Goal: Find contact information: Find contact information

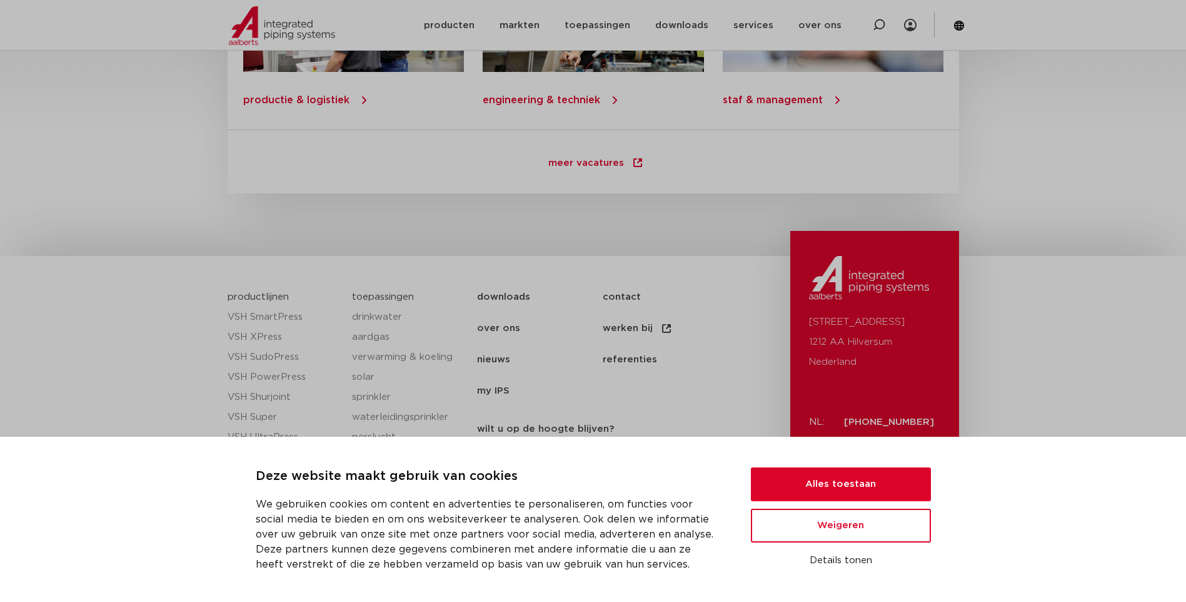
scroll to position [1772, 0]
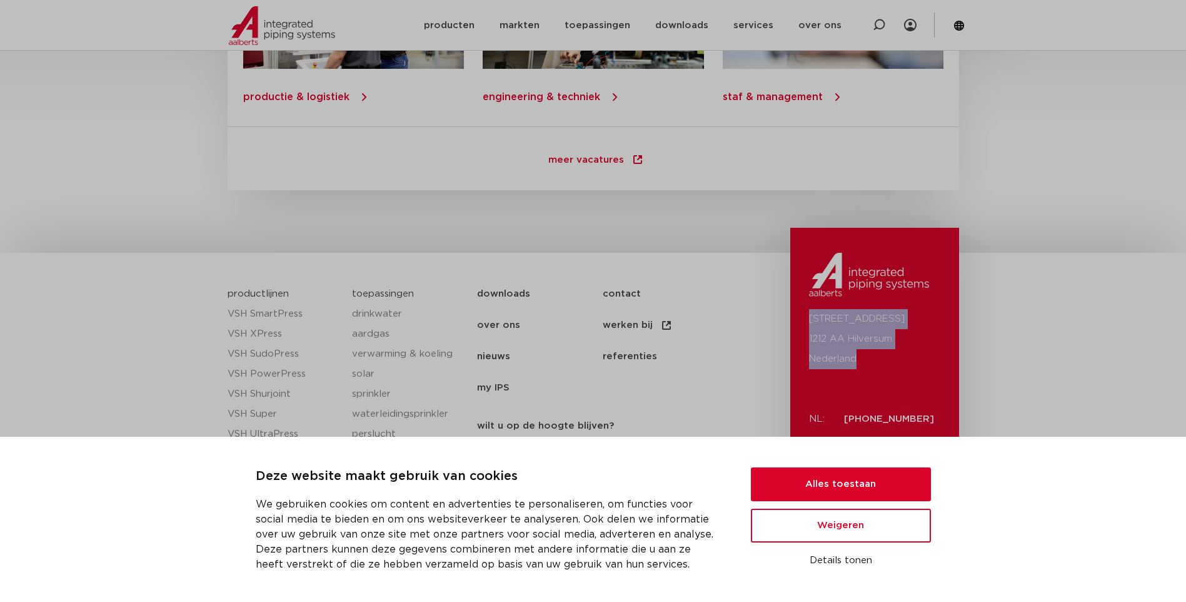
drag, startPoint x: 808, startPoint y: 314, endPoint x: 931, endPoint y: 354, distance: 129.0
click at [931, 354] on div "[STREET_ADDRESS]: [PHONE_NUMBER] Linkedin Youtube Instagram" at bounding box center [875, 414] width 169 height 373
drag, startPoint x: 931, startPoint y: 354, endPoint x: 841, endPoint y: 335, distance: 91.4
drag, startPoint x: 841, startPoint y: 335, endPoint x: 817, endPoint y: 267, distance: 72.4
click at [817, 266] on img at bounding box center [869, 275] width 120 height 44
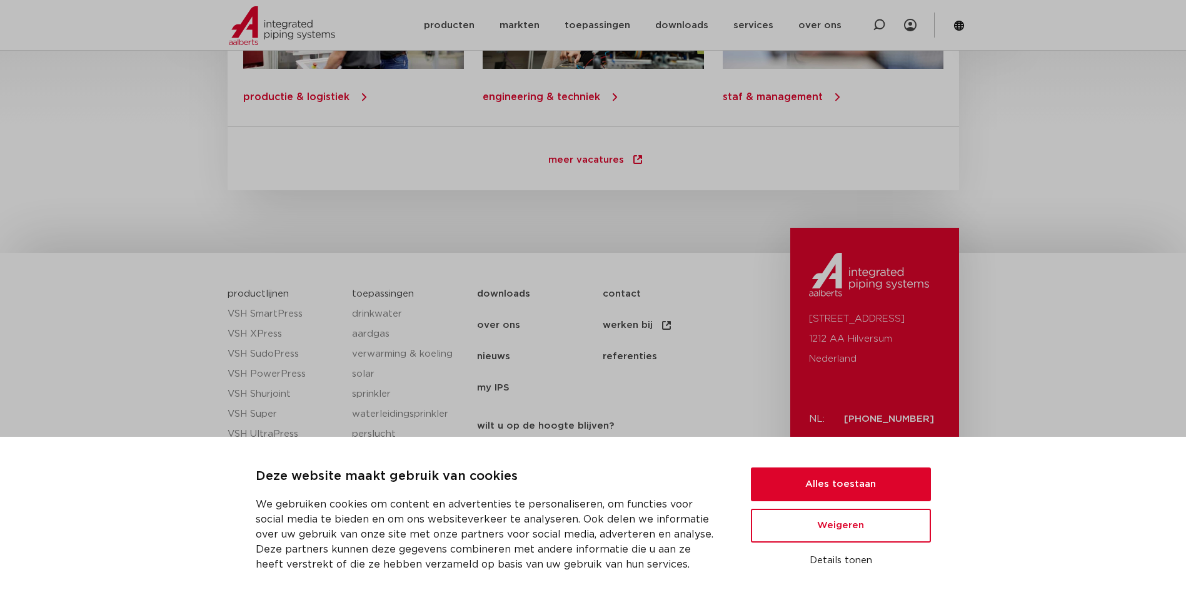
drag, startPoint x: 805, startPoint y: 253, endPoint x: 947, endPoint y: 420, distance: 219.7
click at [947, 420] on div "[STREET_ADDRESS]: [PHONE_NUMBER] Linkedin Youtube Instagram" at bounding box center [875, 414] width 169 height 373
drag, startPoint x: 947, startPoint y: 420, endPoint x: 887, endPoint y: 336, distance: 103.6
copy div "[STREET_ADDRESS] NL: [PHONE_NUMBER]"
click at [821, 323] on p "[STREET_ADDRESS]" at bounding box center [874, 339] width 131 height 60
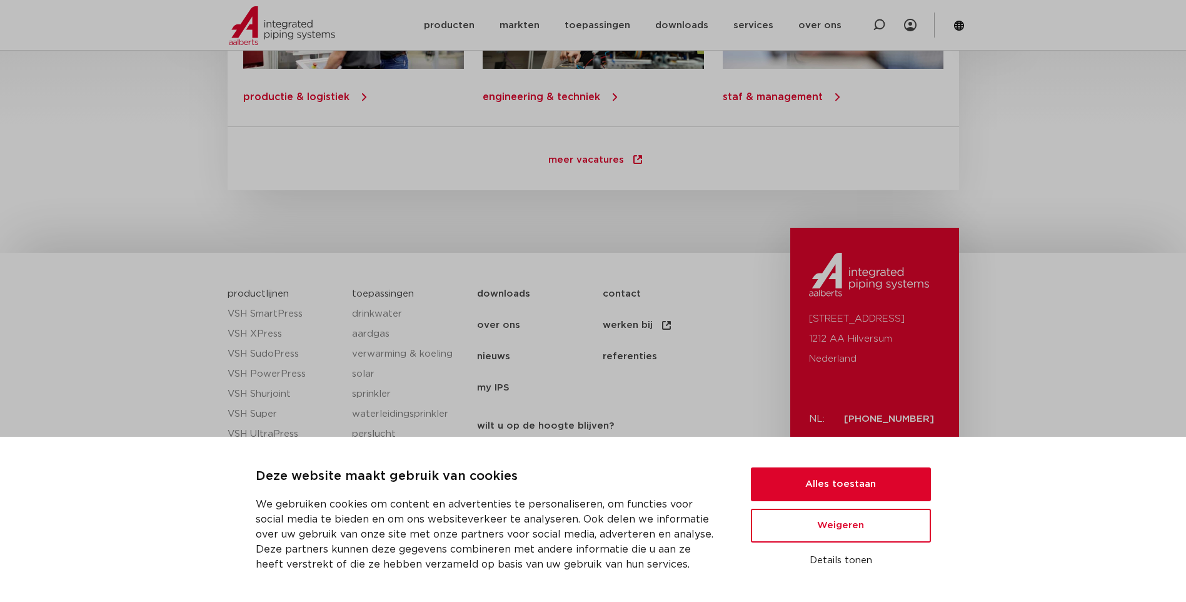
click at [618, 400] on ul "downloads contact over ons werken bij nieuws referenties my IPS" at bounding box center [630, 340] width 307 height 125
click at [829, 477] on button "Alles toestaan" at bounding box center [841, 484] width 180 height 34
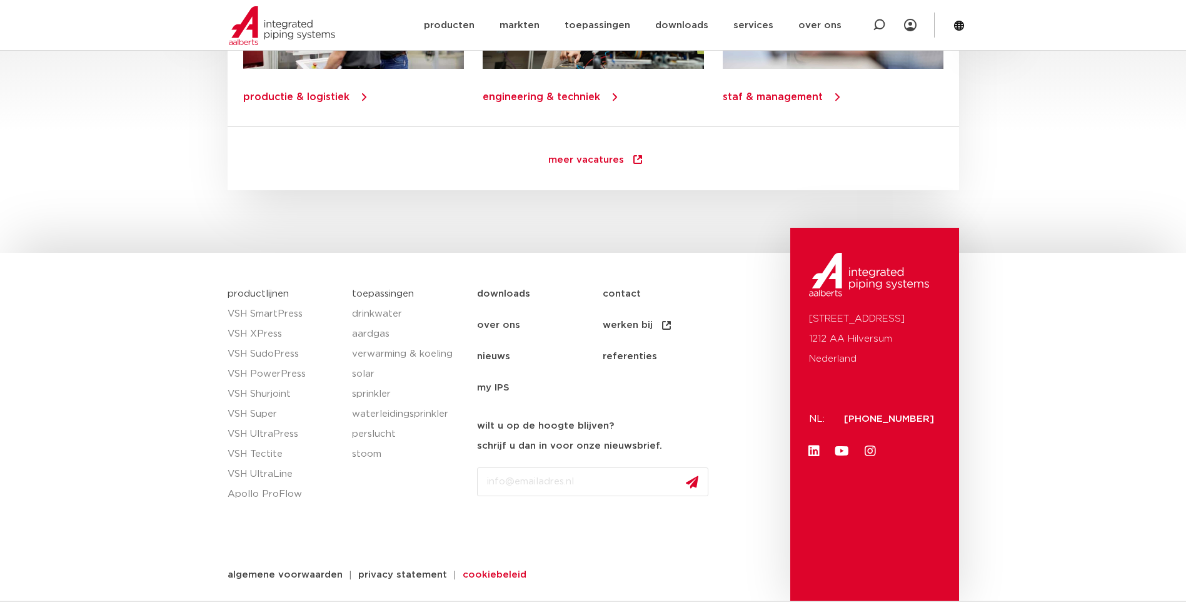
click at [473, 570] on span "cookiebeleid" at bounding box center [495, 574] width 64 height 9
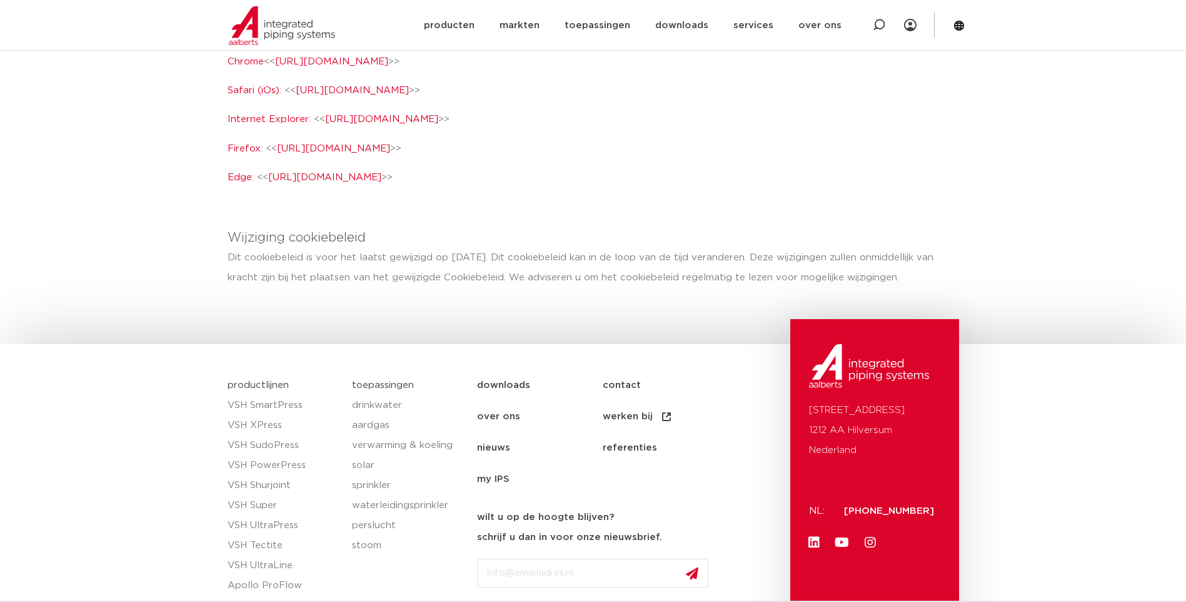
scroll to position [1836, 0]
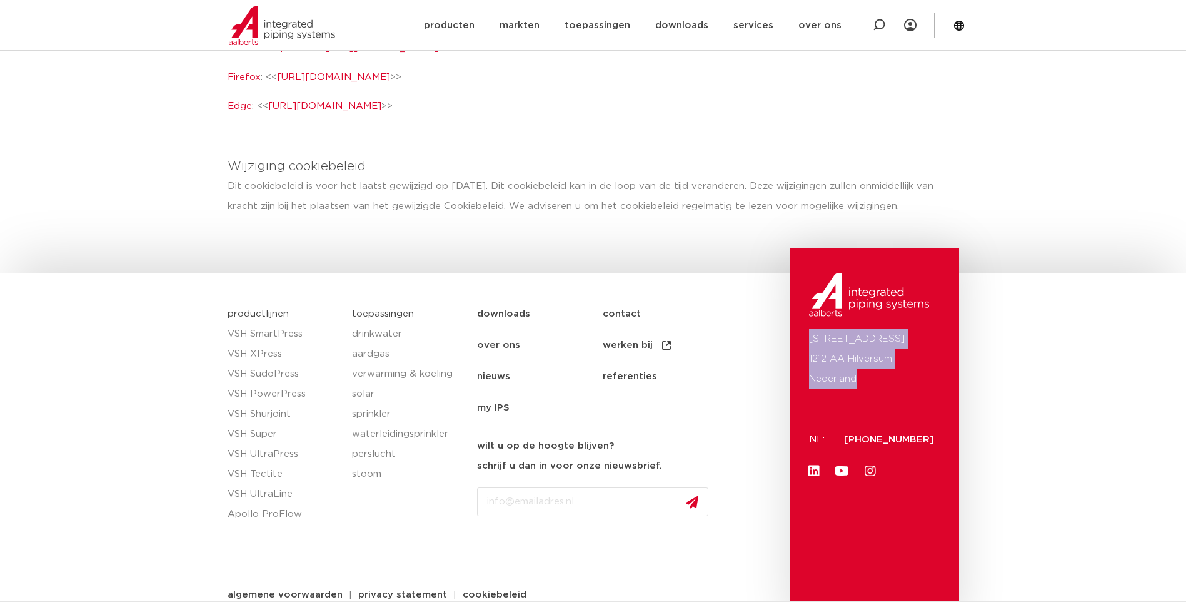
drag, startPoint x: 812, startPoint y: 317, endPoint x: 869, endPoint y: 355, distance: 68.2
click at [869, 355] on p "Oude Amersfoortseweg 99 1212 AA Hilversum Nederland" at bounding box center [874, 359] width 131 height 60
drag, startPoint x: 869, startPoint y: 355, endPoint x: 849, endPoint y: 331, distance: 30.2
copy p "Oude Amersfoortseweg 99 1212 AA Hilversum Nederland"
drag, startPoint x: 841, startPoint y: 415, endPoint x: 937, endPoint y: 419, distance: 96.4
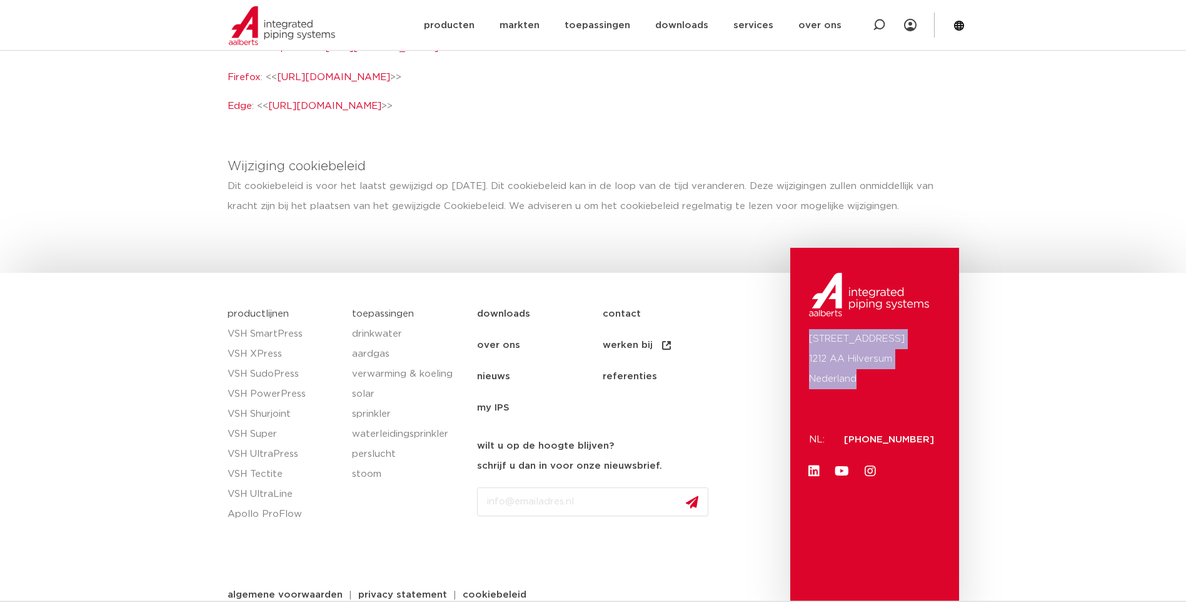
click at [937, 419] on div "Oude Amersfoortseweg 99 1212 AA Hilversum Nederland NL: +31 (0)35 6884 211 Link…" at bounding box center [875, 434] width 169 height 373
drag, startPoint x: 937, startPoint y: 419, endPoint x: 908, endPoint y: 412, distance: 29.6
drag, startPoint x: 908, startPoint y: 412, endPoint x: 846, endPoint y: 417, distance: 62.1
click at [846, 435] on span "[PHONE_NUMBER]" at bounding box center [889, 439] width 90 height 9
drag, startPoint x: 844, startPoint y: 413, endPoint x: 931, endPoint y: 417, distance: 87.6
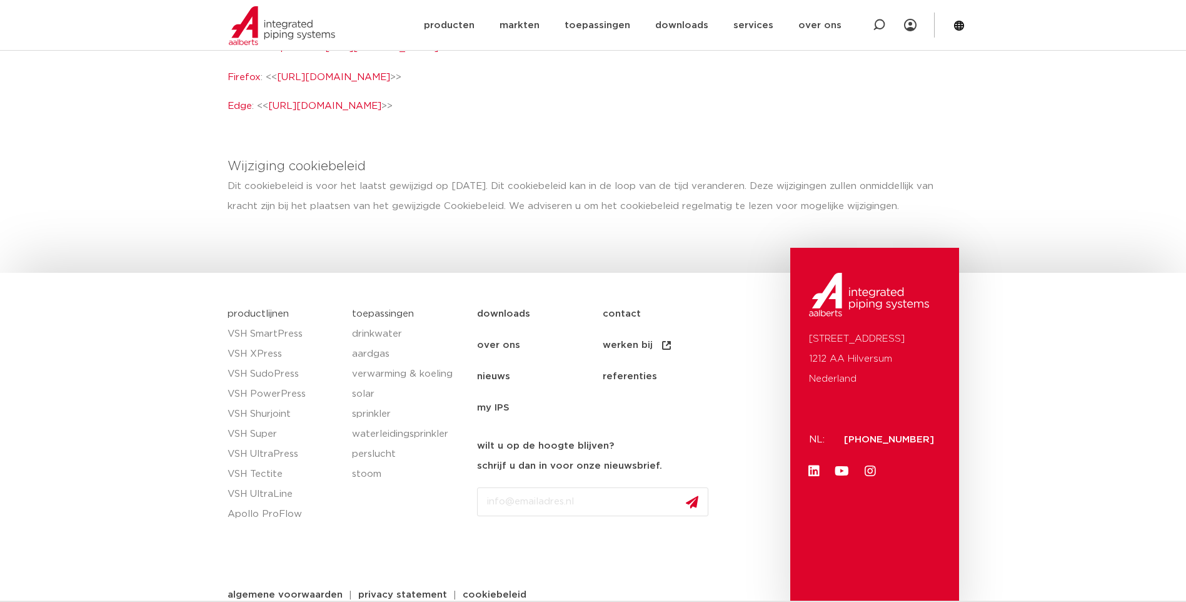
click at [931, 422] on div "[PHONE_NUMBER]" at bounding box center [877, 436] width 111 height 28
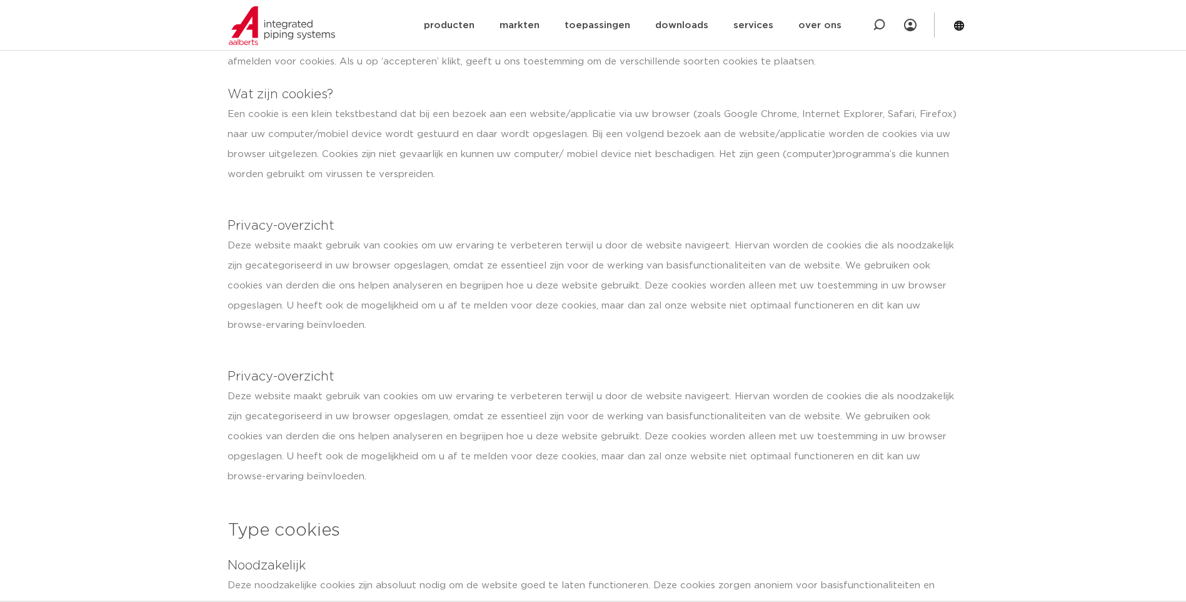
scroll to position [0, 0]
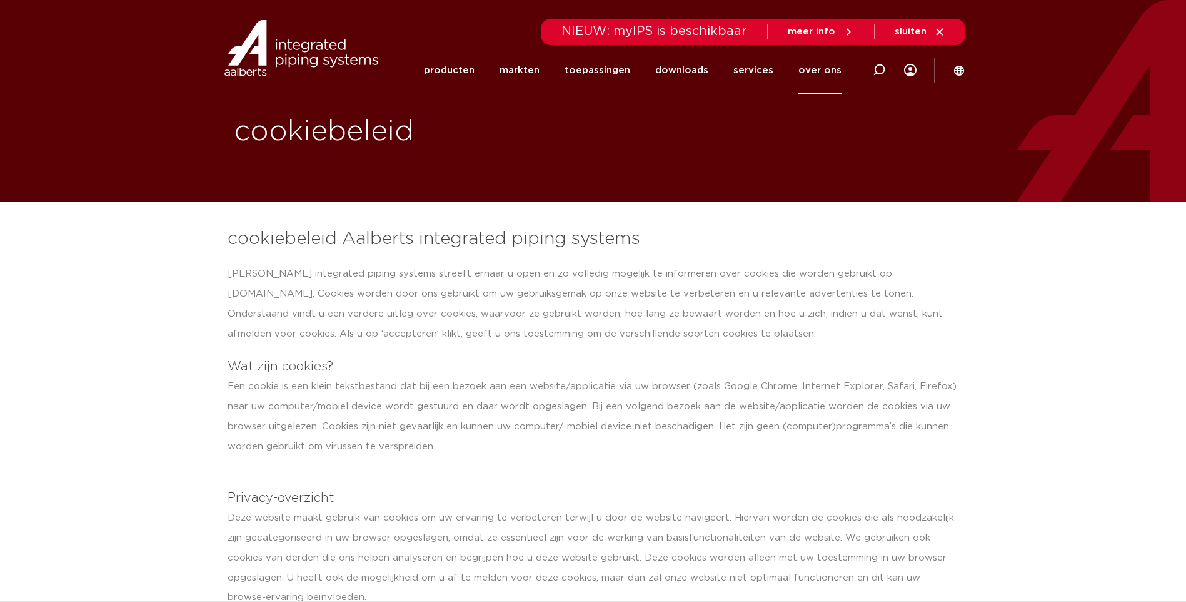
click at [818, 69] on link "over ons" at bounding box center [820, 70] width 43 height 48
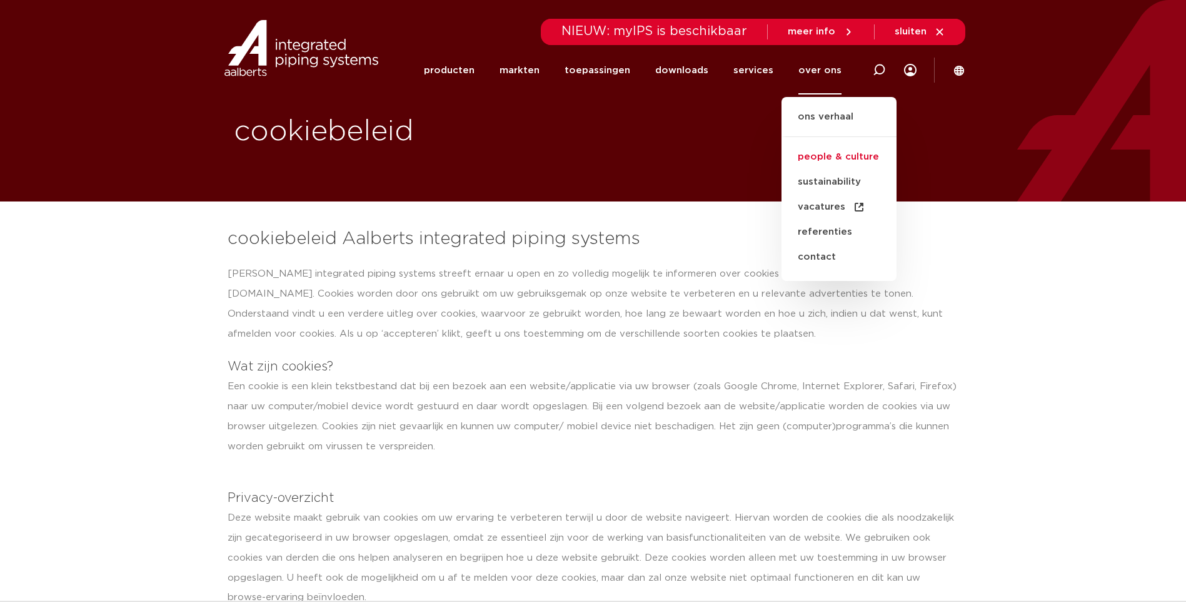
click at [836, 158] on link "people & culture" at bounding box center [839, 156] width 115 height 25
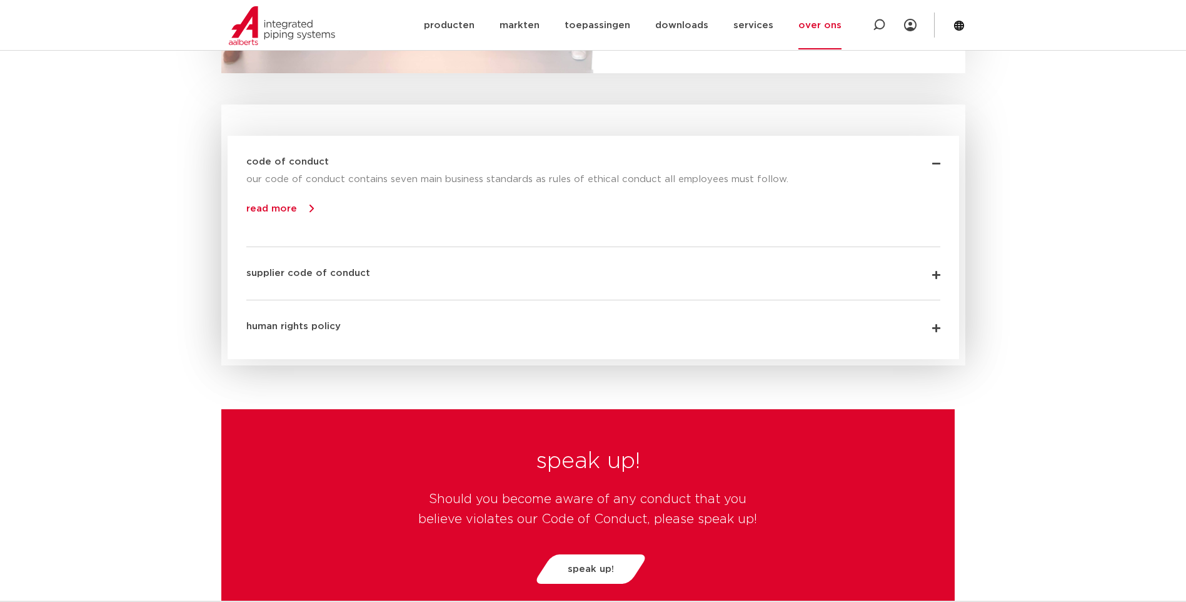
scroll to position [2814, 0]
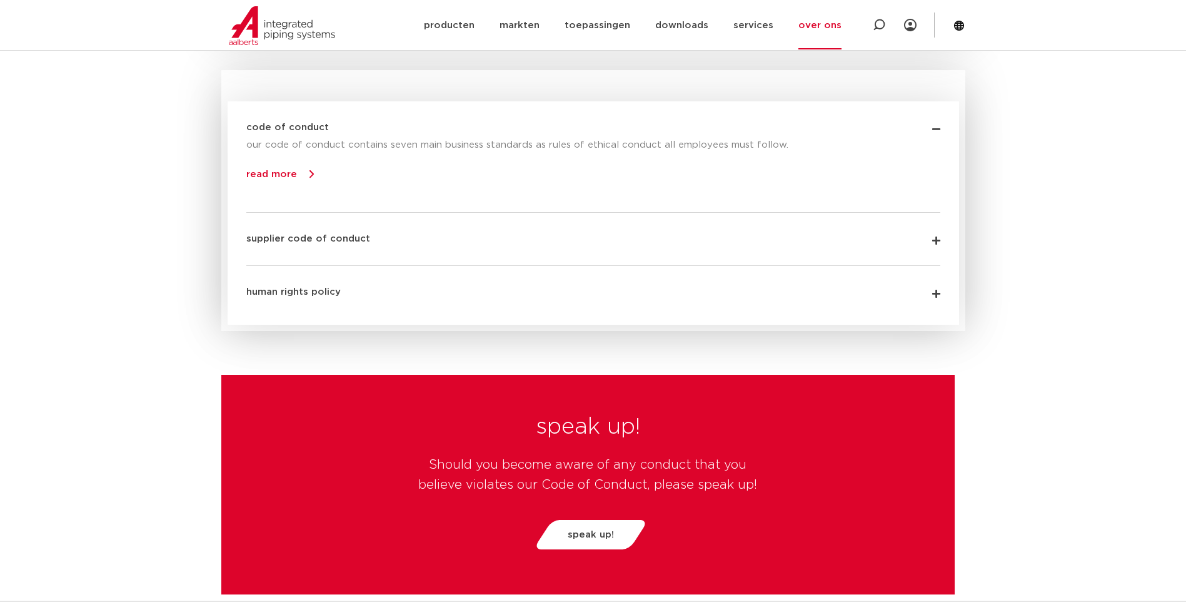
click at [314, 295] on link "human rights policy" at bounding box center [293, 291] width 94 height 9
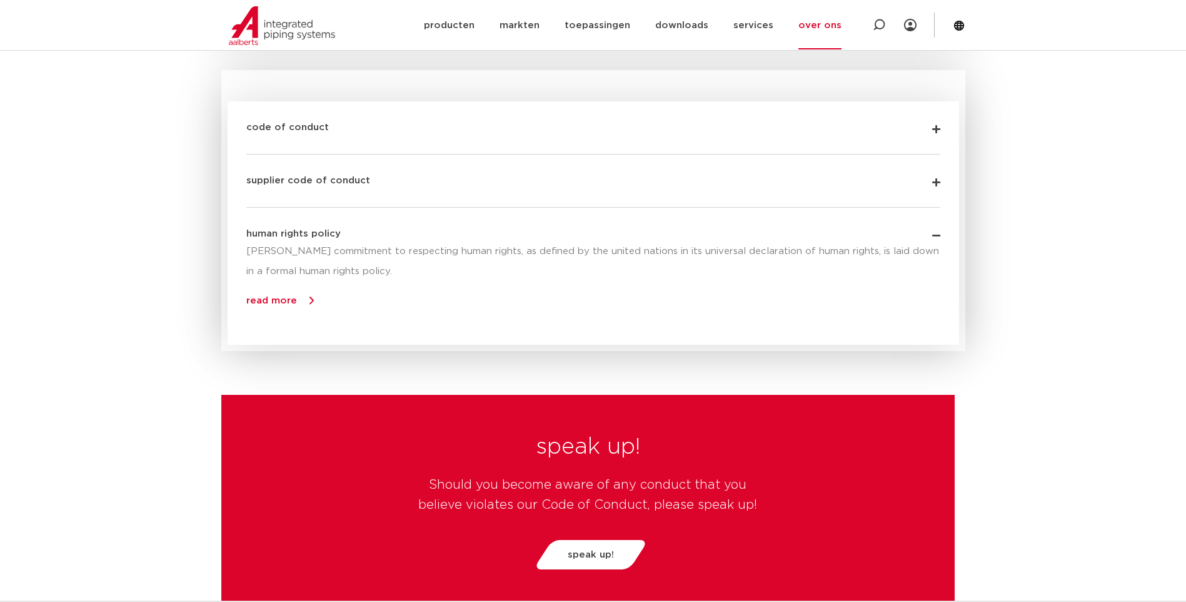
click at [290, 300] on link "read more" at bounding box center [271, 300] width 51 height 9
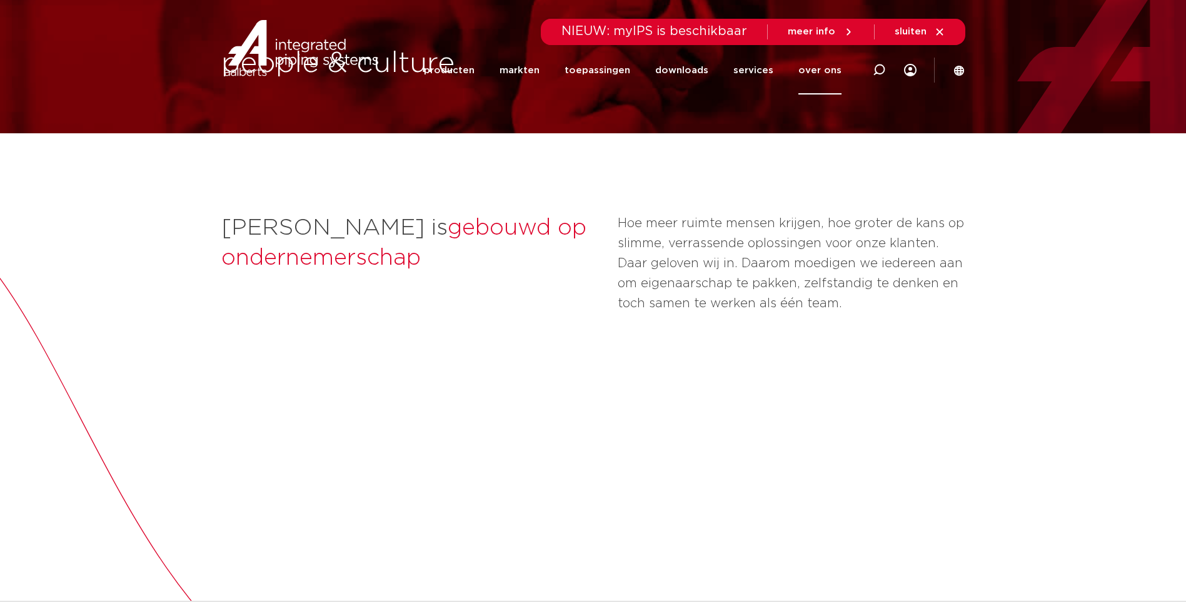
scroll to position [0, 0]
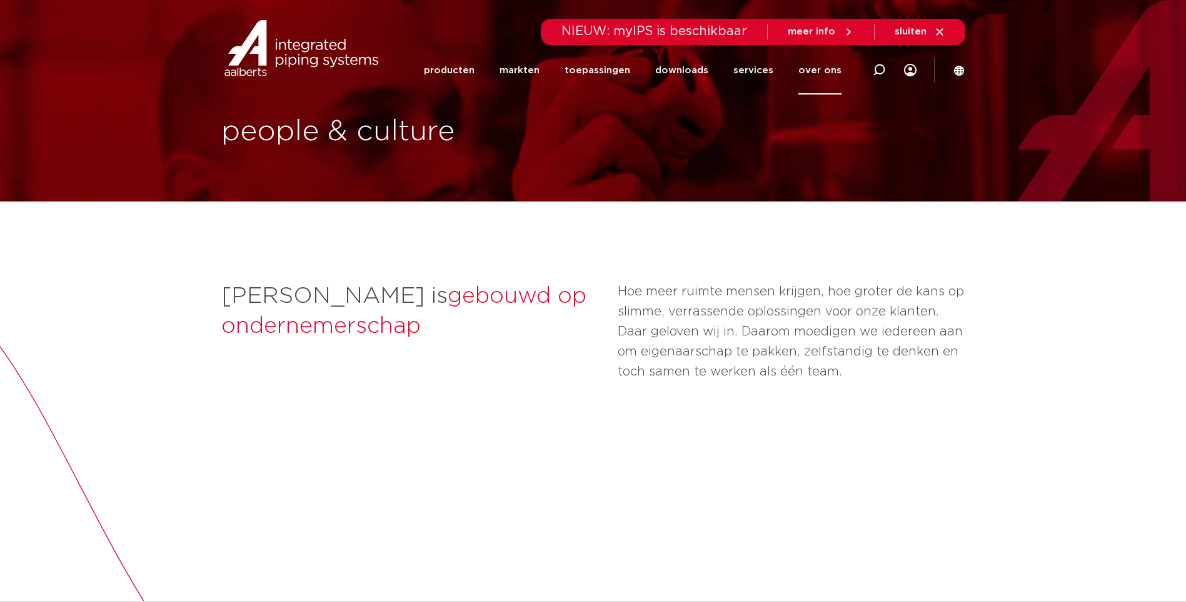
click at [814, 67] on link "over ons" at bounding box center [820, 70] width 43 height 48
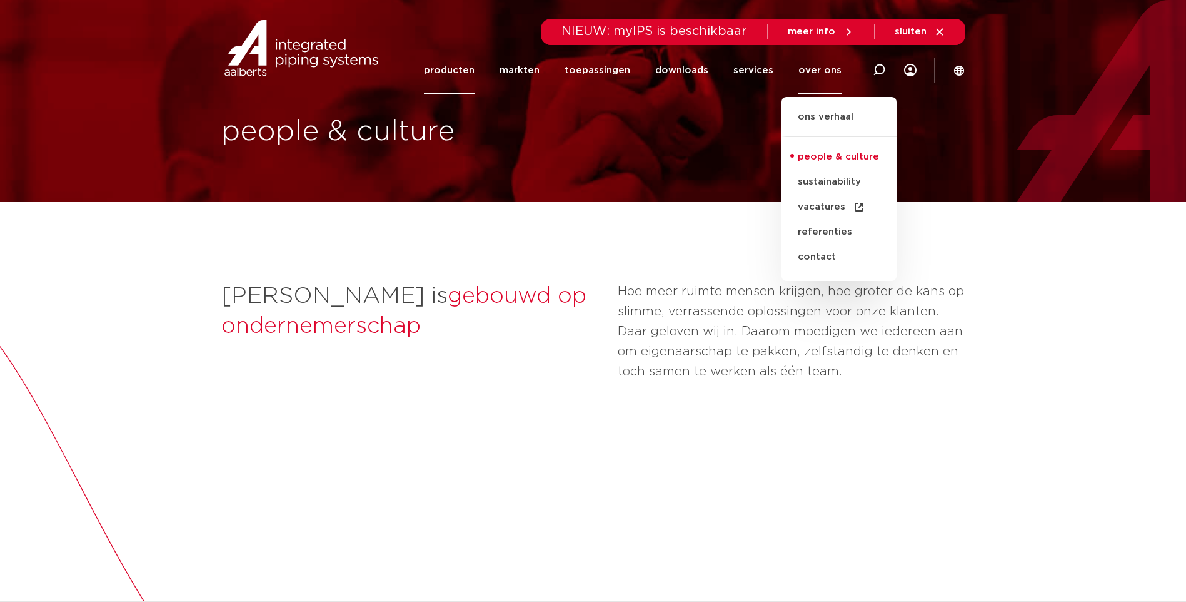
click at [466, 69] on link "producten" at bounding box center [449, 70] width 51 height 48
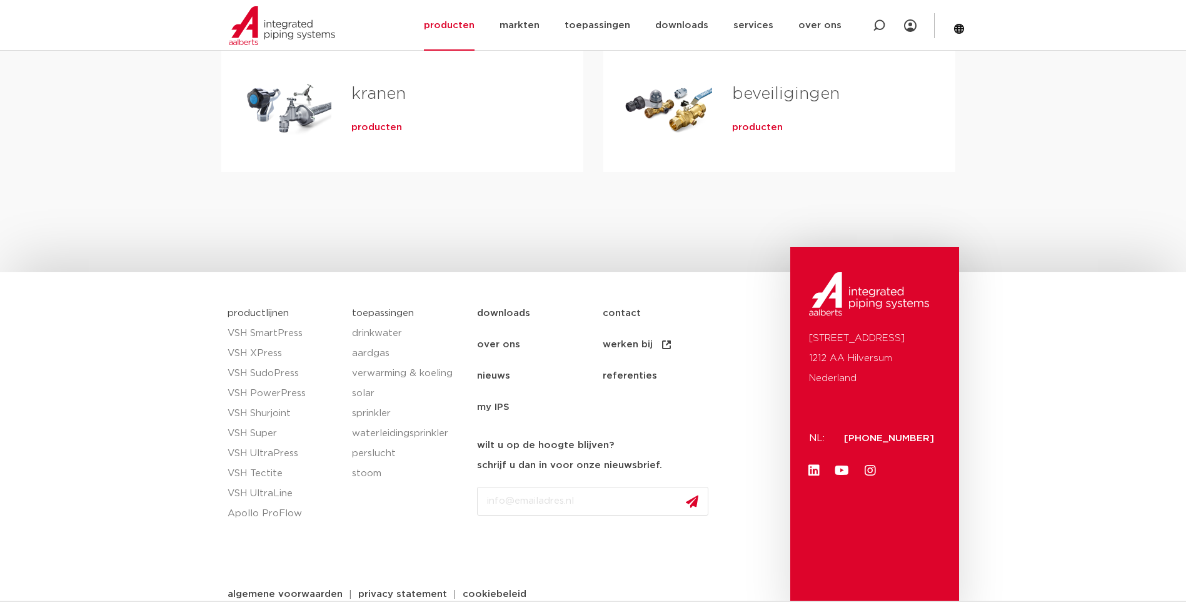
scroll to position [563, 0]
click at [503, 408] on link "my IPS" at bounding box center [540, 407] width 126 height 31
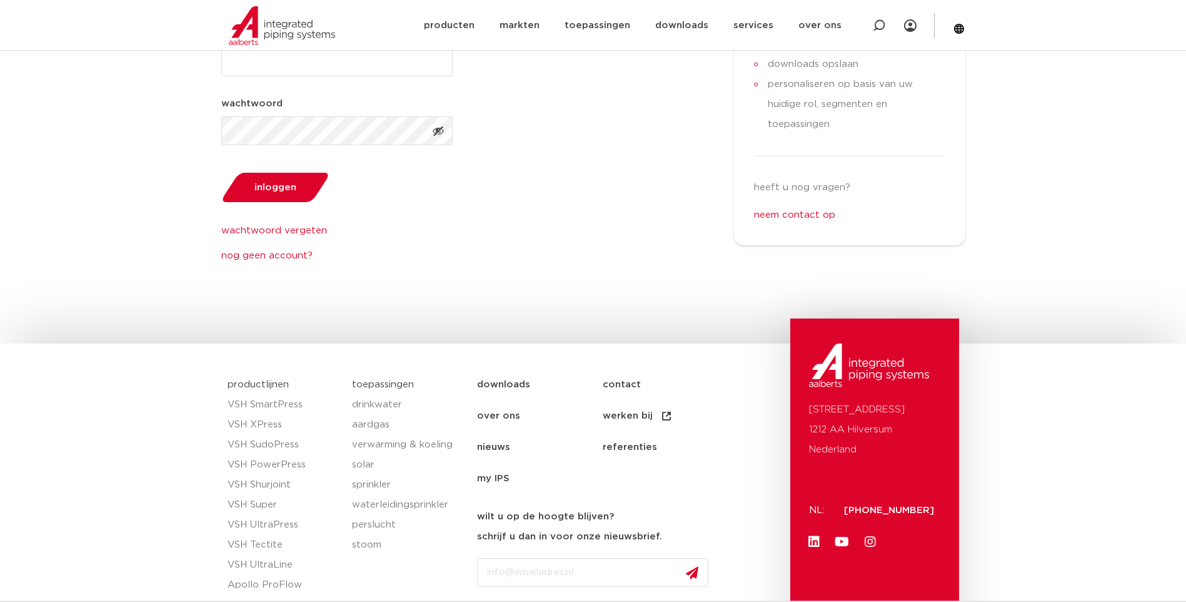
scroll to position [356, 0]
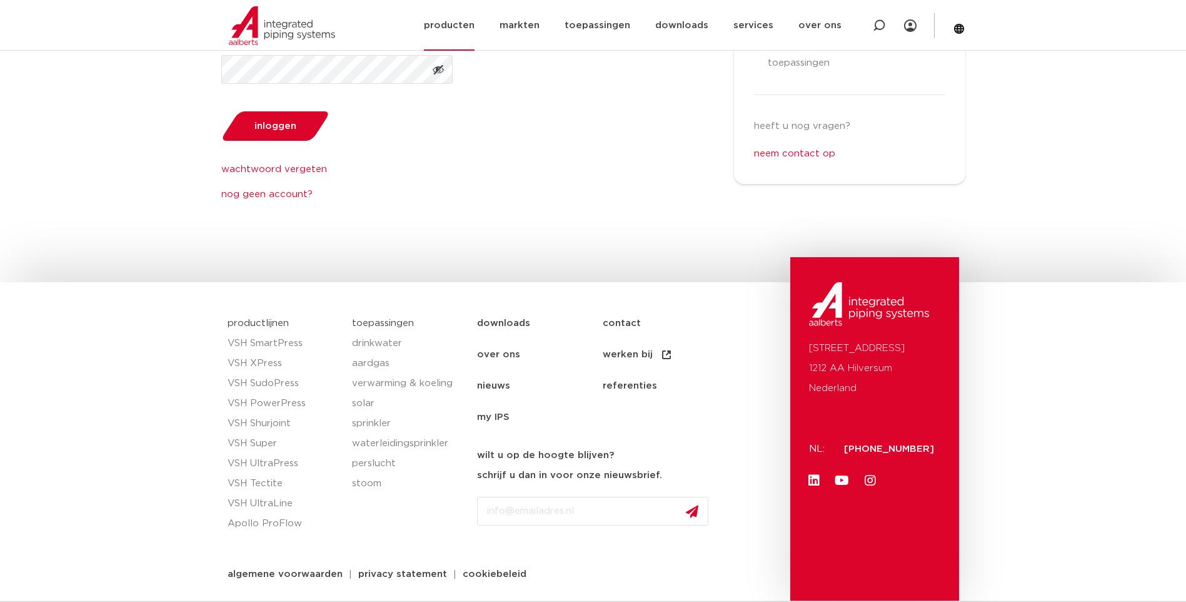
click at [453, 24] on link "producten" at bounding box center [449, 25] width 51 height 51
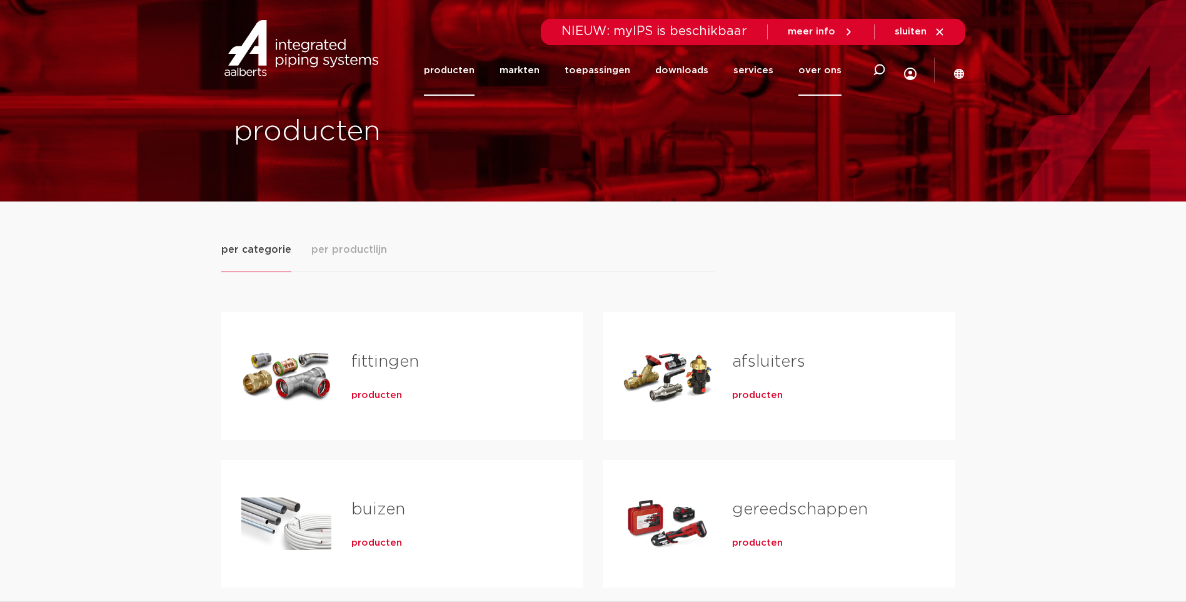
click at [821, 65] on link "over ons" at bounding box center [820, 70] width 43 height 51
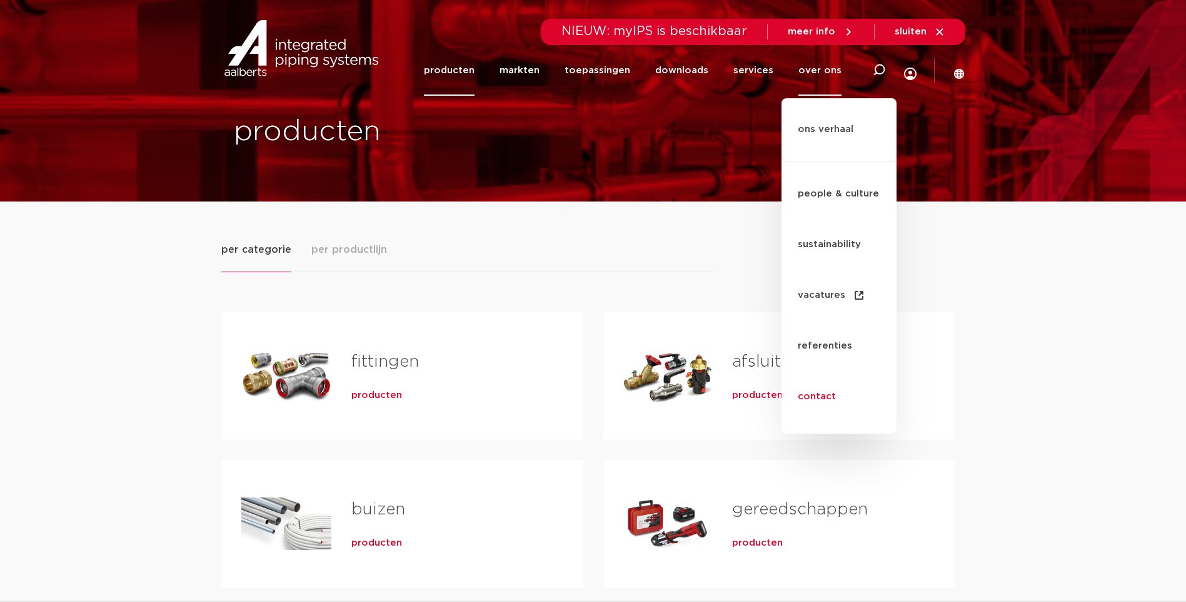
click at [821, 371] on link "contact" at bounding box center [839, 396] width 115 height 51
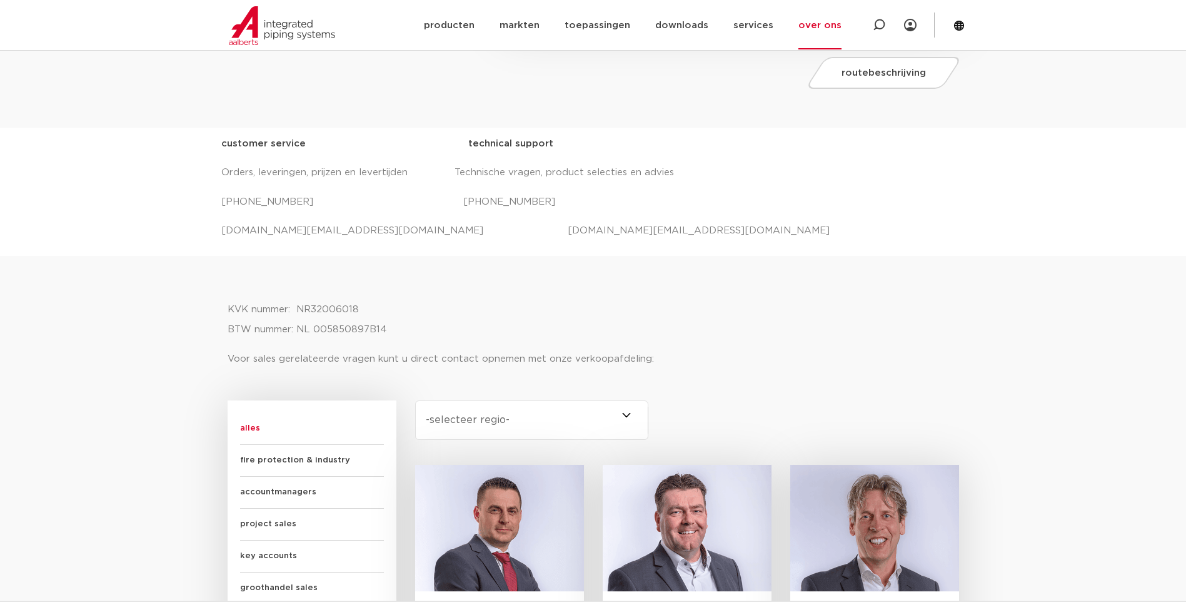
scroll to position [438, 0]
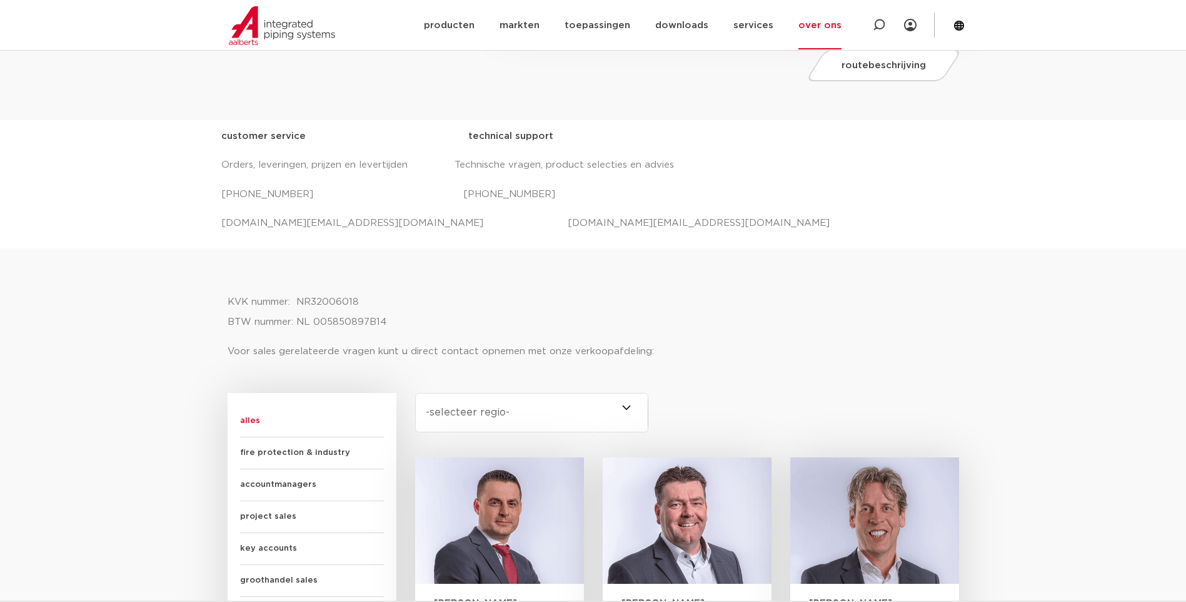
click at [633, 408] on select "-selecteer regio- Heel Nederland (7) Overijssel (3) Brabant (2) Drenthe (2) Gro…" at bounding box center [532, 412] width 234 height 39
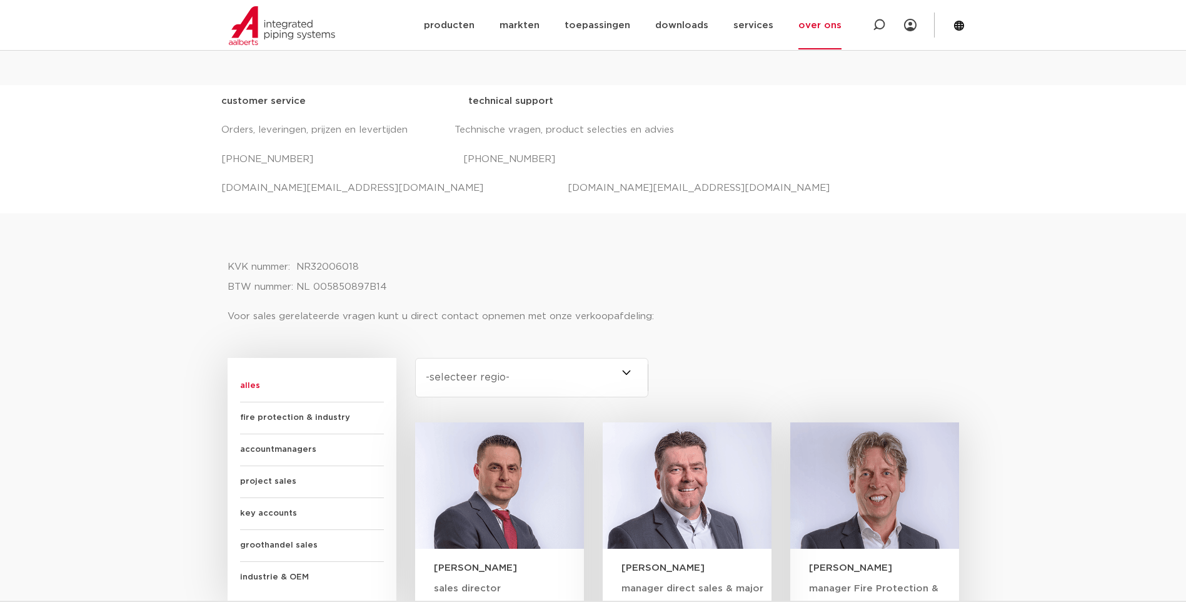
scroll to position [533, 0]
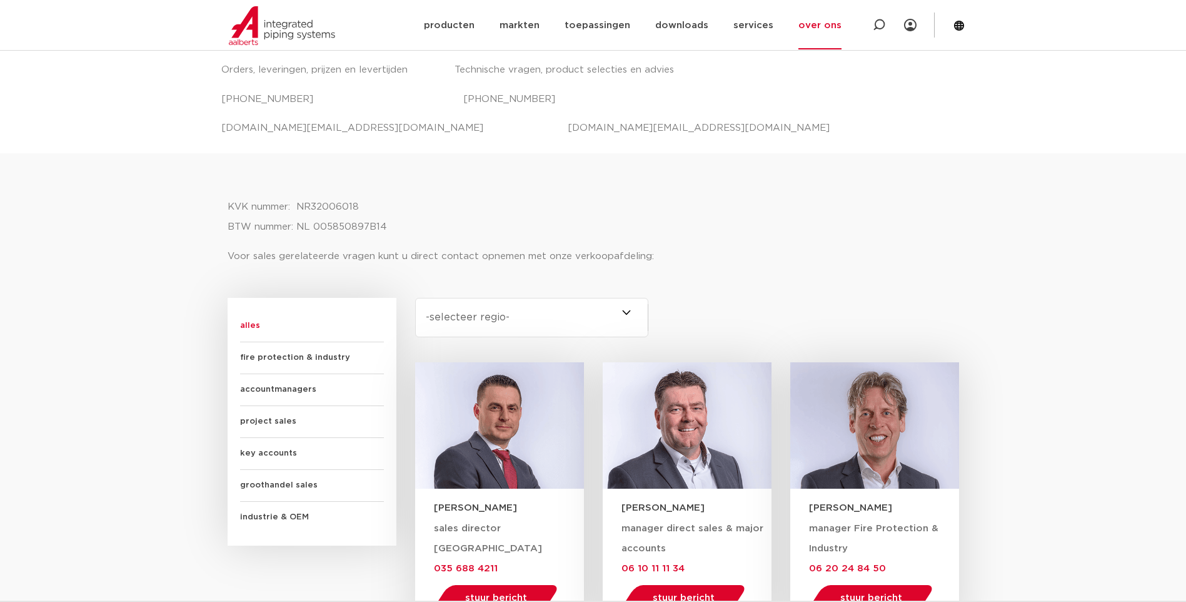
click at [281, 454] on span "key accounts" at bounding box center [312, 454] width 144 height 32
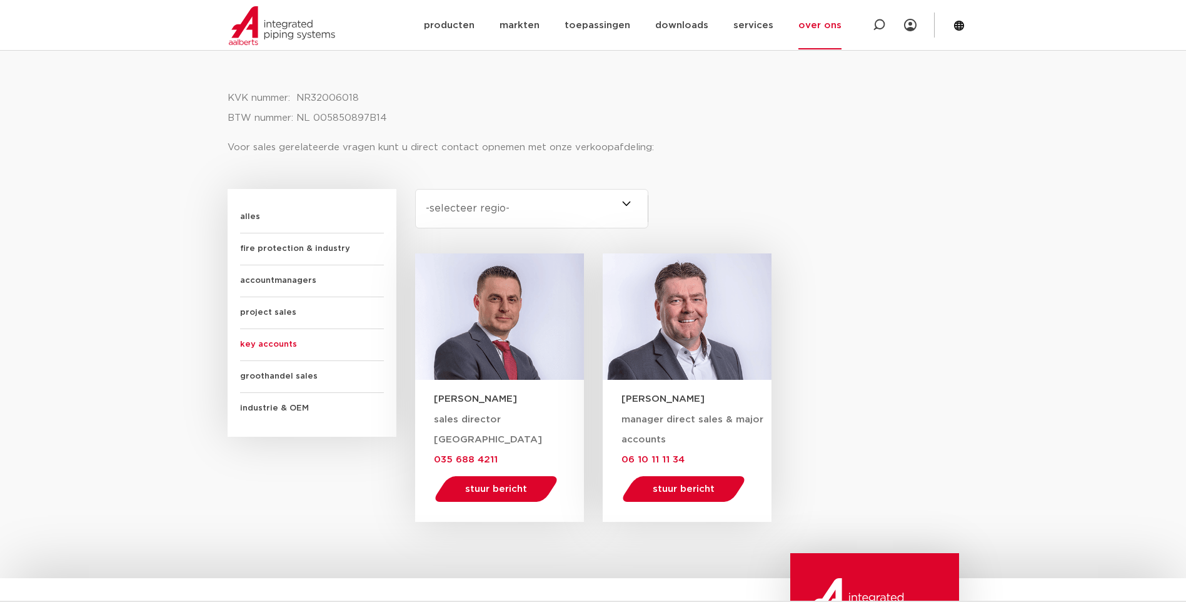
scroll to position [658, 0]
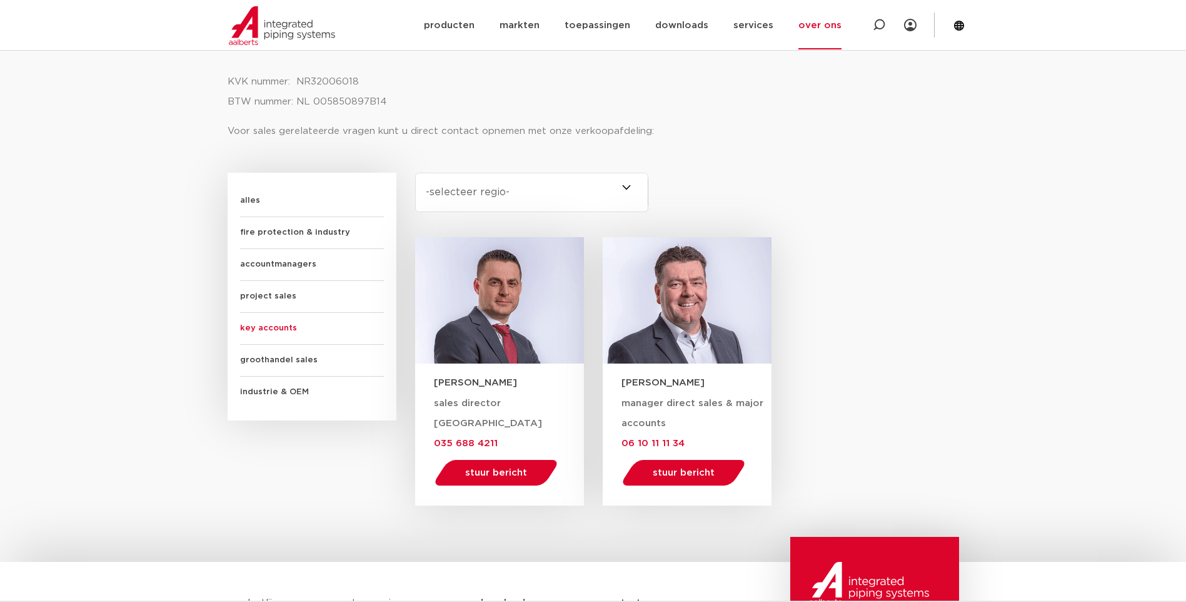
click at [298, 355] on span "groothandel sales" at bounding box center [312, 361] width 144 height 32
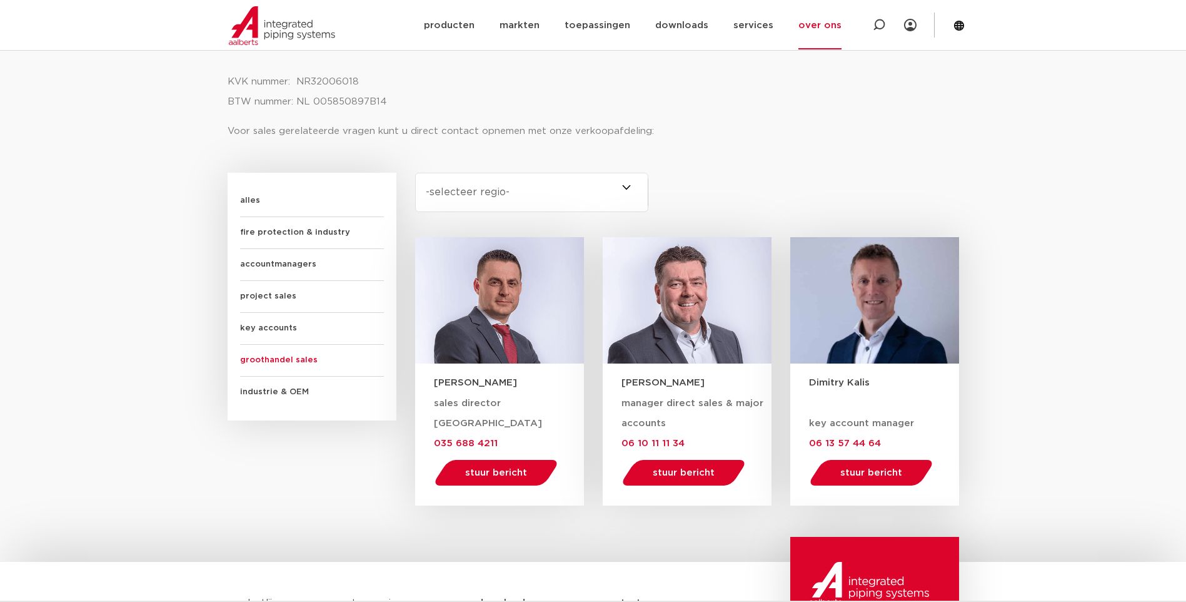
click at [301, 390] on span "industrie & OEM" at bounding box center [312, 392] width 144 height 31
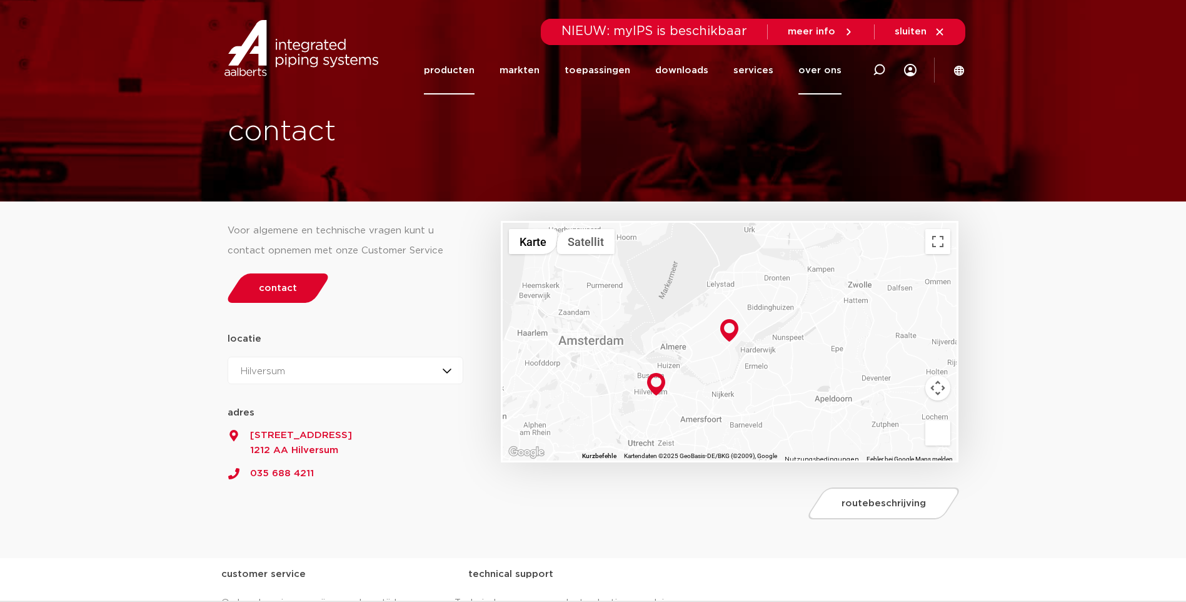
click at [463, 69] on link "producten" at bounding box center [449, 70] width 51 height 48
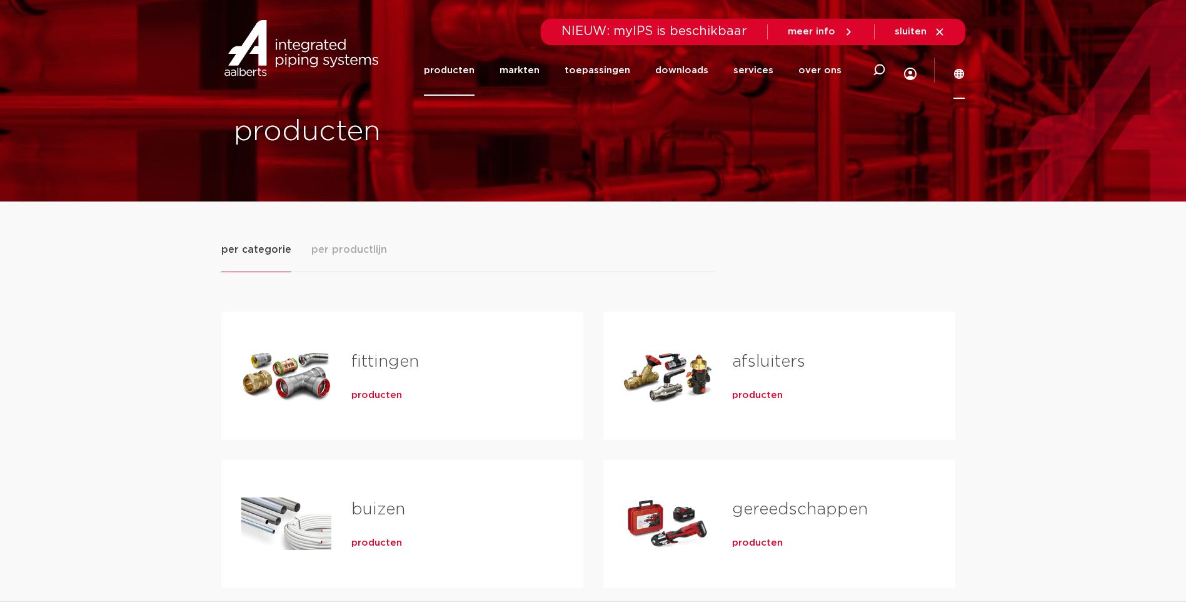
click at [958, 68] on icon at bounding box center [959, 73] width 10 height 10
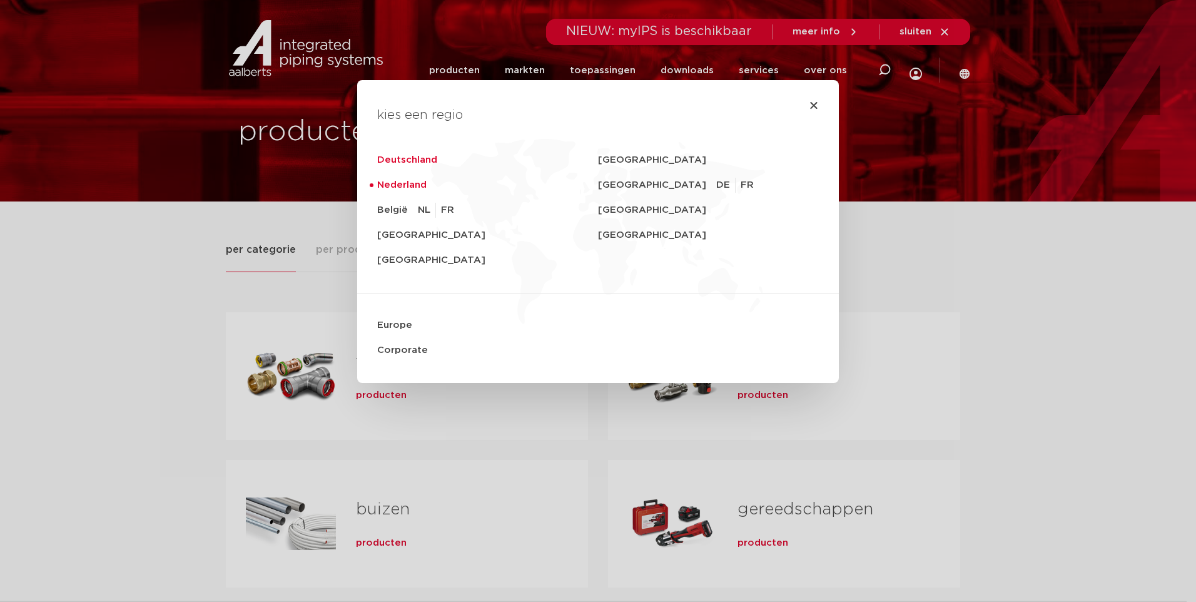
click at [412, 161] on link "Deutschland" at bounding box center [487, 160] width 221 height 25
